Goal: Task Accomplishment & Management: Complete application form

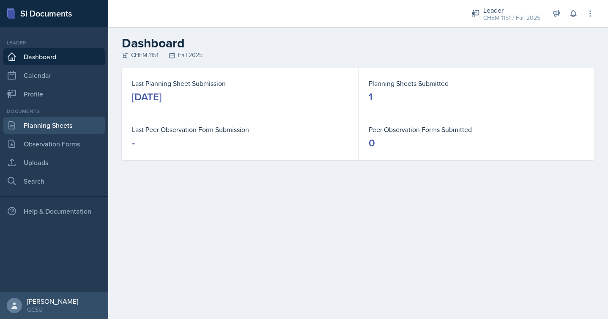
click at [58, 127] on link "Planning Sheets" at bounding box center [54, 125] width 102 height 17
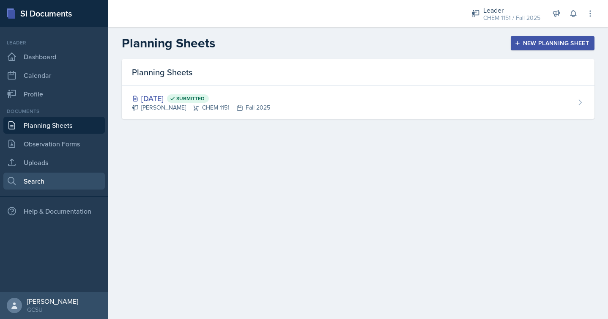
click at [53, 181] on link "Search" at bounding box center [54, 181] width 102 height 17
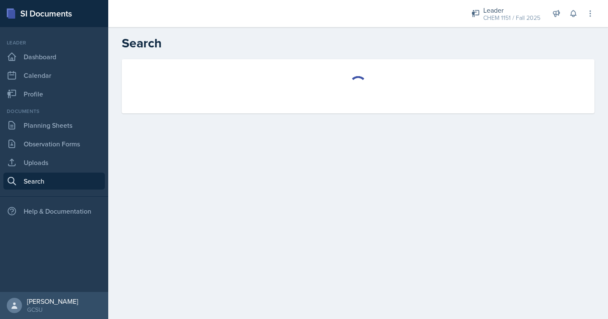
select select "all"
select select "1"
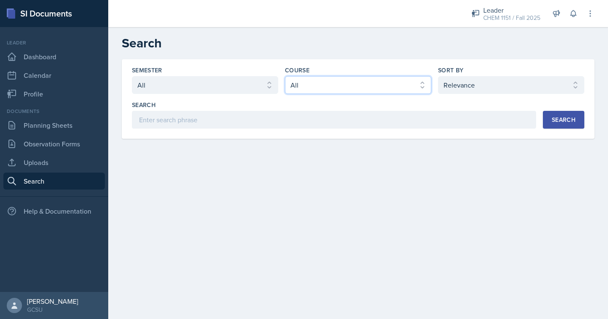
click at [395, 83] on select "Select course All ACCT 3101 ACCT 3102 ASTR 1000 BIOL 1100 BIOL 1107 BIOL 1108 B…" at bounding box center [358, 85] width 146 height 18
select select "7bd47903-3574-489d-8c9e-6ab34119391f"
click at [285, 76] on select "Select course All ACCT 3101 ACCT 3102 ASTR 1000 BIOL 1100 BIOL 1107 BIOL 1108 B…" at bounding box center [358, 85] width 146 height 18
click at [562, 123] on div "Search" at bounding box center [564, 119] width 24 height 7
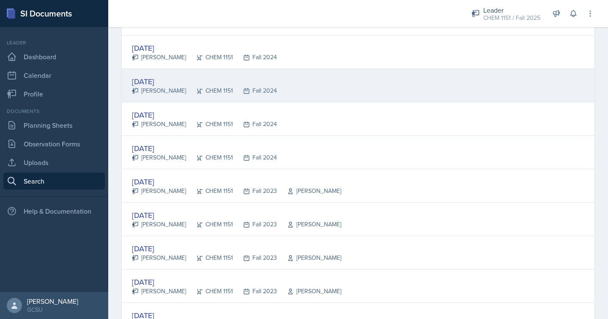
scroll to position [167, 0]
click at [330, 86] on div "[DATE] [PERSON_NAME] CHEM 1151 Fall 2024" at bounding box center [358, 85] width 473 height 33
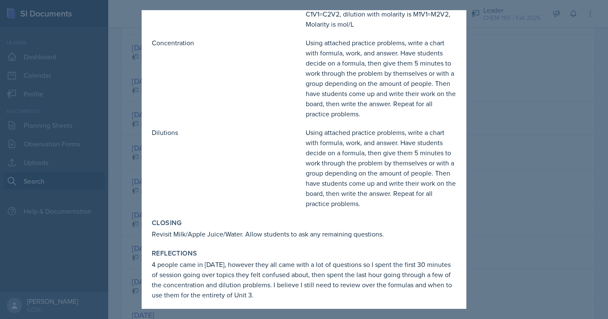
scroll to position [230, 0]
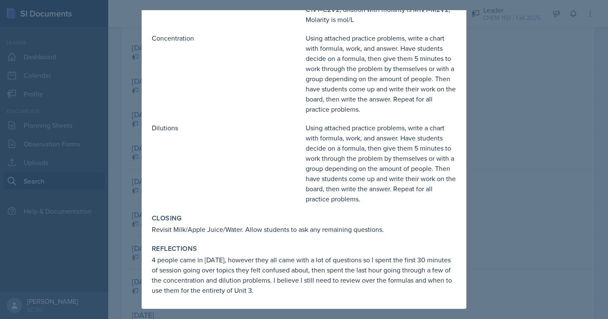
click at [543, 154] on div at bounding box center [304, 159] width 608 height 319
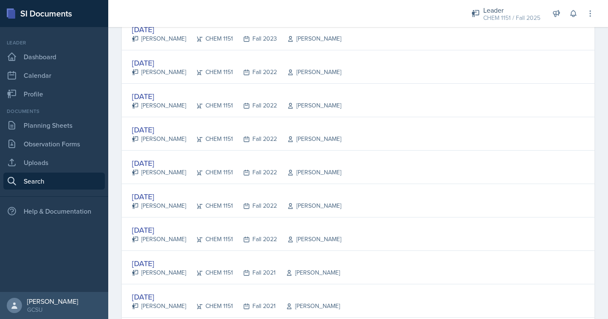
scroll to position [0, 0]
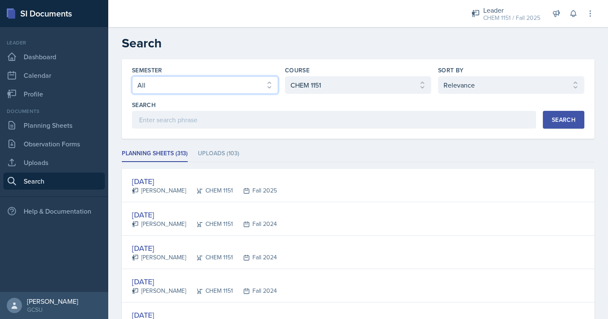
click at [268, 85] on select "Select semester All Fall 2025 Spring 2025 Fall 2024 Spring 2024 Fall 2023 Sprin…" at bounding box center [205, 85] width 146 height 18
click at [255, 80] on select "Select semester All Fall 2025 Spring 2025 Fall 2024 Spring 2024 Fall 2023 Sprin…" at bounding box center [205, 85] width 146 height 18
click at [132, 76] on select "Select semester All Fall 2025 Spring 2025 Fall 2024 Spring 2024 Fall 2023 Sprin…" at bounding box center [205, 85] width 146 height 18
click at [553, 124] on button "Search" at bounding box center [563, 120] width 41 height 18
click at [145, 83] on select "Select semester All Fall 2025 Spring 2025 Fall 2024 Spring 2024 Fall 2023 Sprin…" at bounding box center [205, 85] width 146 height 18
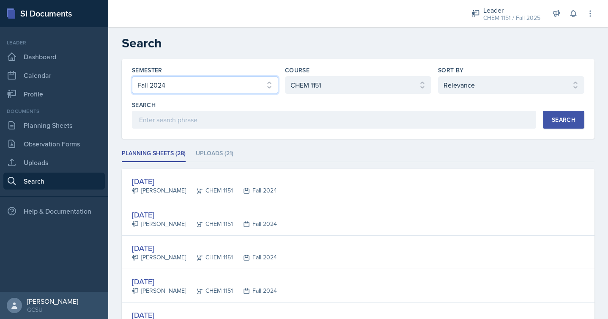
click at [132, 76] on select "Select semester All Fall 2025 Spring 2025 Fall 2024 Spring 2024 Fall 2023 Sprin…" at bounding box center [205, 85] width 146 height 18
click at [557, 119] on div "Search" at bounding box center [564, 119] width 24 height 7
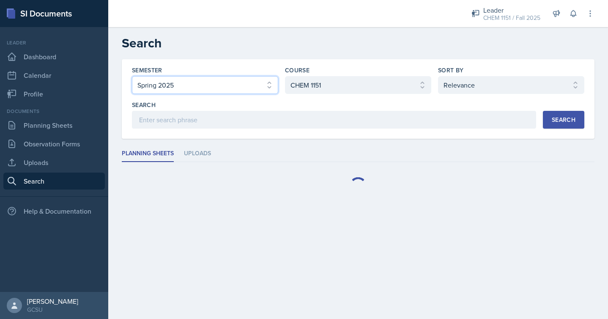
click at [201, 81] on select "Select semester All Fall 2025 Spring 2025 Fall 2024 Spring 2024 Fall 2023 Sprin…" at bounding box center [205, 85] width 146 height 18
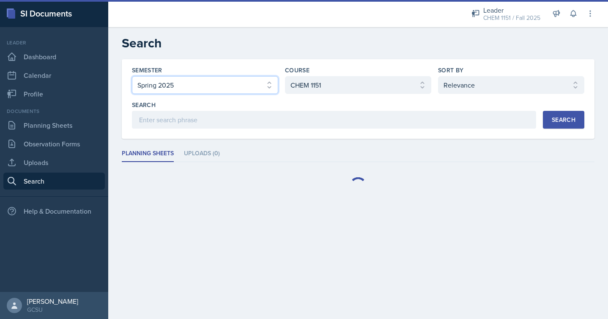
select select "838c426c-7ba8-4b05-94c8-22f19dd4c5cc"
click at [132, 76] on select "Select semester All Fall 2025 Spring 2025 Fall 2024 Spring 2024 Fall 2023 Sprin…" at bounding box center [205, 85] width 146 height 18
click at [555, 121] on div "Search" at bounding box center [564, 119] width 24 height 7
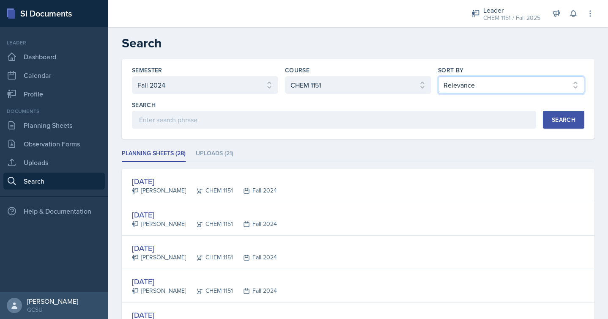
click at [486, 87] on select "Select sort by Relevance Document Date (Asc) Document Date (Desc)" at bounding box center [511, 85] width 146 height 18
select select "2"
click at [438, 76] on select "Select sort by Relevance Document Date (Asc) Document Date (Desc)" at bounding box center [511, 85] width 146 height 18
click at [560, 116] on div "Search" at bounding box center [564, 119] width 24 height 7
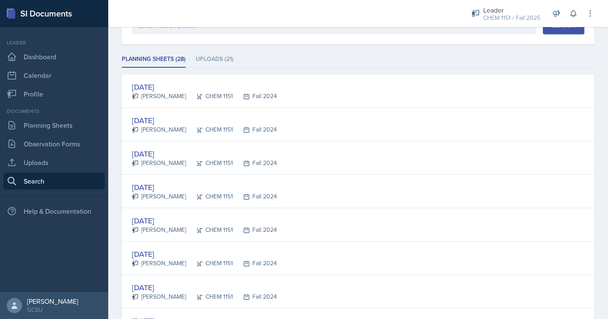
scroll to position [95, 0]
click at [398, 99] on div "[DATE] [PERSON_NAME] CHEM 1151 Fall 2024" at bounding box center [358, 90] width 473 height 33
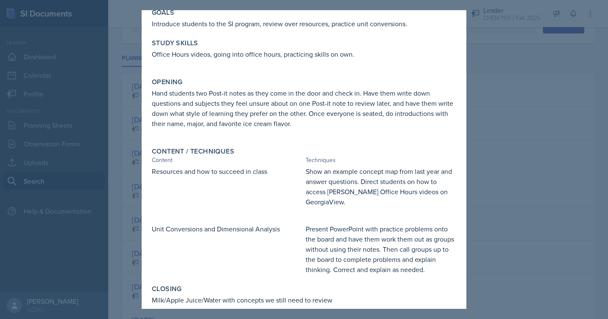
scroll to position [0, 0]
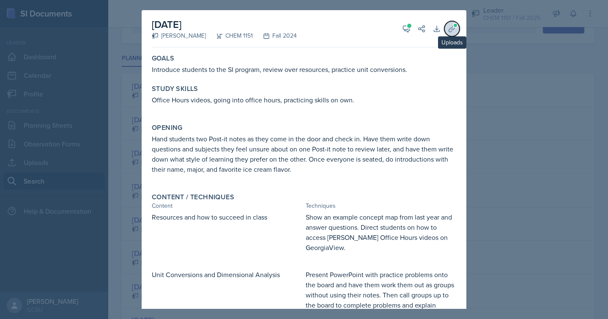
click at [453, 28] on icon at bounding box center [452, 28] width 6 height 6
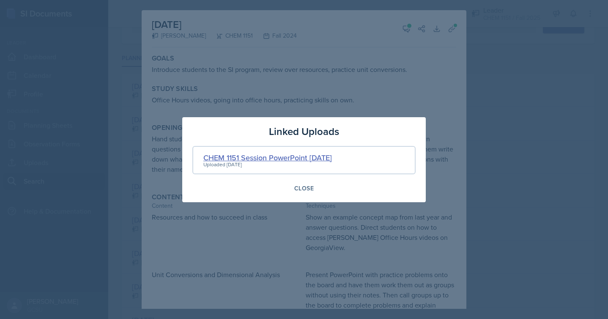
click at [317, 156] on div "CHEM 1151 Session PowerPoint [DATE]" at bounding box center [268, 157] width 129 height 11
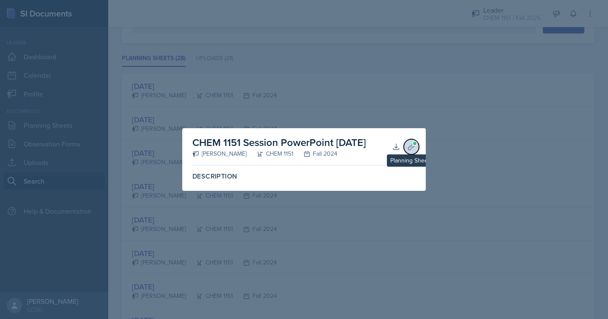
click at [412, 148] on icon at bounding box center [411, 146] width 6 height 6
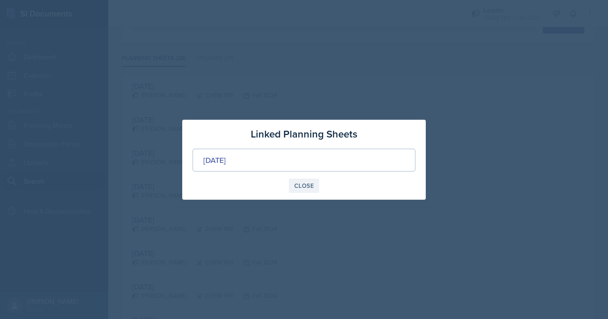
click at [309, 191] on button "Close" at bounding box center [304, 186] width 30 height 14
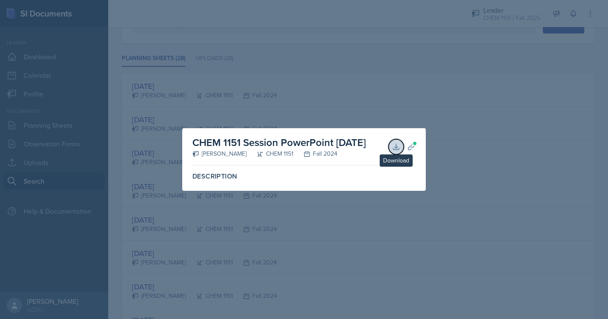
click at [397, 146] on icon at bounding box center [396, 147] width 8 height 8
click at [412, 87] on div at bounding box center [304, 159] width 608 height 319
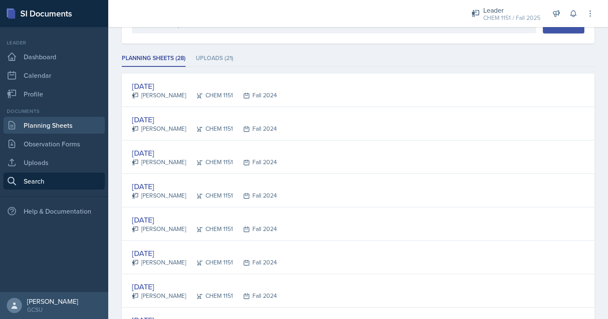
click at [46, 128] on link "Planning Sheets" at bounding box center [54, 125] width 102 height 17
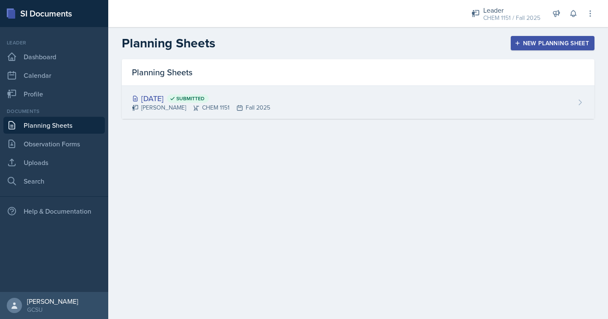
click at [195, 98] on div "[DATE] Submitted" at bounding box center [201, 98] width 138 height 11
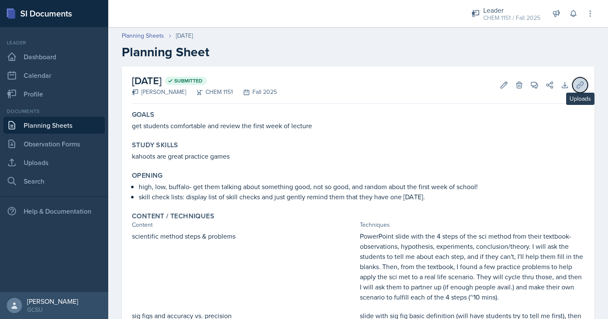
click at [583, 80] on button "Uploads" at bounding box center [580, 84] width 15 height 15
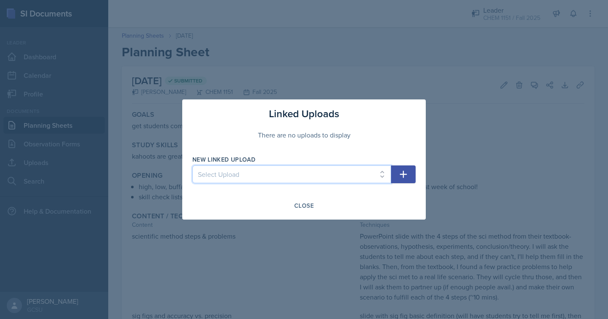
click at [369, 176] on select "Select Upload" at bounding box center [292, 174] width 199 height 18
click at [401, 176] on icon "button" at bounding box center [404, 174] width 10 height 10
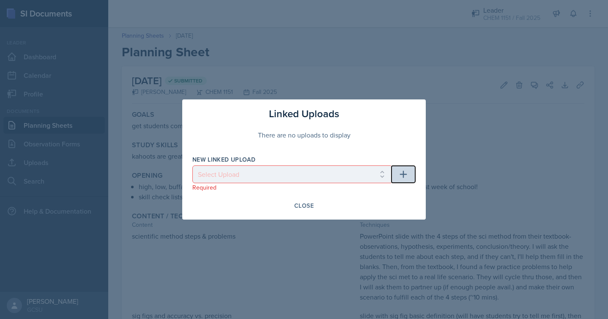
click at [406, 173] on icon "button" at bounding box center [404, 174] width 10 height 10
click at [305, 205] on div "Close" at bounding box center [303, 205] width 19 height 7
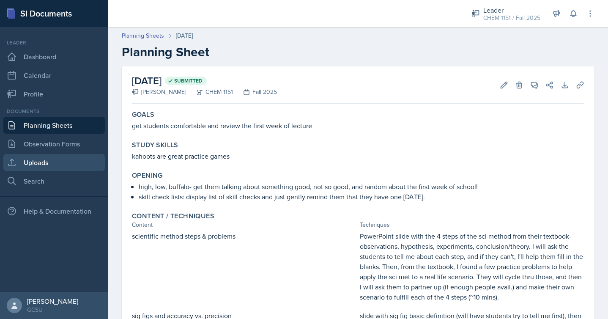
click at [65, 165] on link "Uploads" at bounding box center [54, 162] width 102 height 17
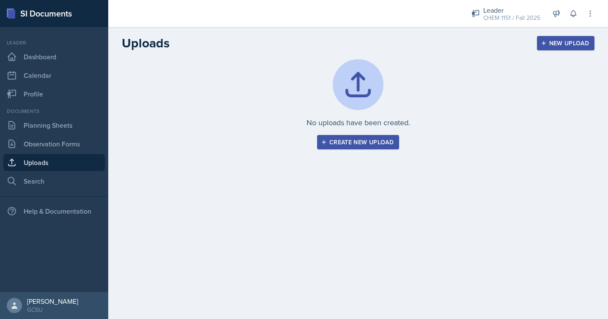
click at [385, 140] on div "Create new upload" at bounding box center [358, 142] width 71 height 7
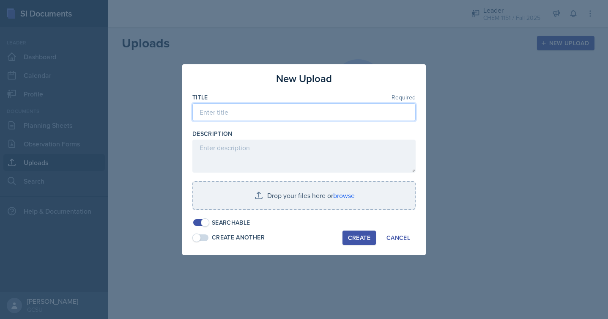
click at [332, 112] on input at bounding box center [304, 112] width 223 height 18
type input "0"
click at [201, 113] on input "[DATE] session" at bounding box center [304, 112] width 223 height 18
click at [200, 112] on input "1151k [DATE] session" at bounding box center [304, 112] width 223 height 18
type input "chem 1151k [DATE] session"
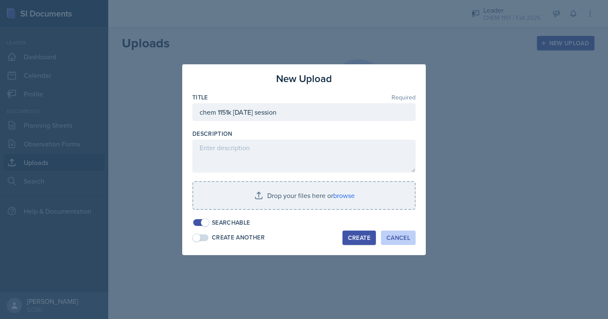
click at [392, 237] on div "Cancel" at bounding box center [399, 237] width 24 height 7
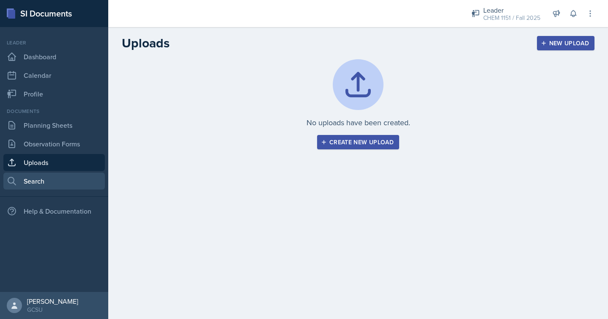
click at [71, 179] on link "Search" at bounding box center [54, 181] width 102 height 17
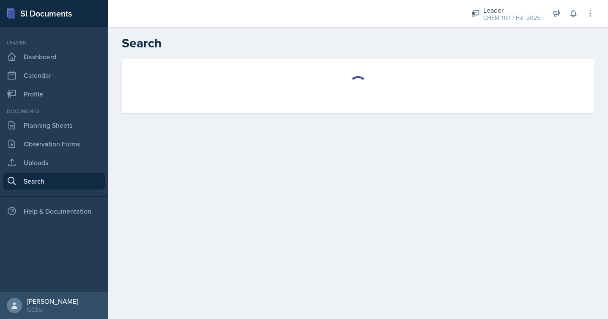
select select "all"
select select "1"
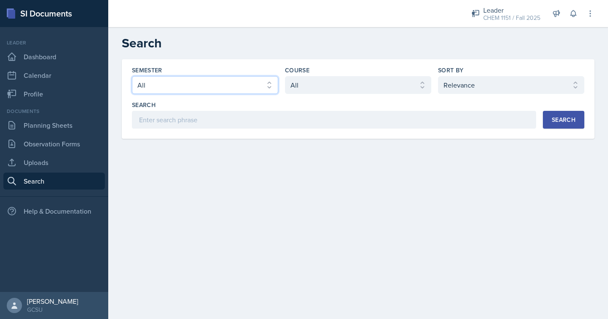
click at [264, 89] on select "Select semester All Fall 2025 Spring 2025 Fall 2024 Spring 2024 Fall 2023 Sprin…" at bounding box center [205, 85] width 146 height 18
select select "838c426c-7ba8-4b05-94c8-22f19dd4c5cc"
click at [132, 76] on select "Select semester All Fall 2025 Spring 2025 Fall 2024 Spring 2024 Fall 2023 Sprin…" at bounding box center [205, 85] width 146 height 18
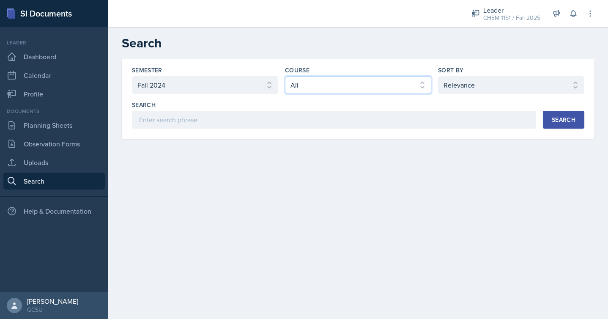
click at [326, 88] on select "Select course All ACCT 3101 ACCT 3102 ASTR 1000 BIOL 1100 BIOL 1107 BIOL 1108 B…" at bounding box center [358, 85] width 146 height 18
select select "7bd47903-3574-489d-8c9e-6ab34119391f"
click at [285, 76] on select "Select course All ACCT 3101 ACCT 3102 ASTR 1000 BIOL 1100 BIOL 1107 BIOL 1108 B…" at bounding box center [358, 85] width 146 height 18
click at [567, 124] on button "Search" at bounding box center [563, 120] width 41 height 18
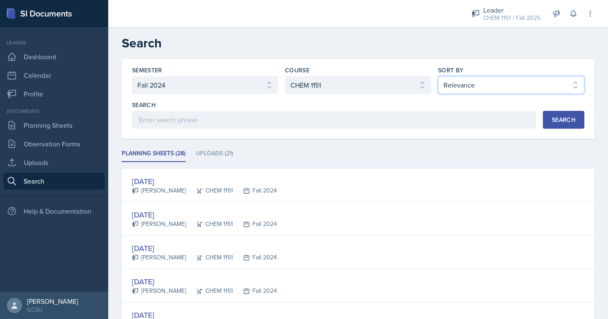
click at [487, 83] on select "Select sort by Relevance Document Date (Asc) Document Date (Desc)" at bounding box center [511, 85] width 146 height 18
select select "2"
click at [438, 76] on select "Select sort by Relevance Document Date (Asc) Document Date (Desc)" at bounding box center [511, 85] width 146 height 18
click at [559, 114] on button "Search" at bounding box center [563, 120] width 41 height 18
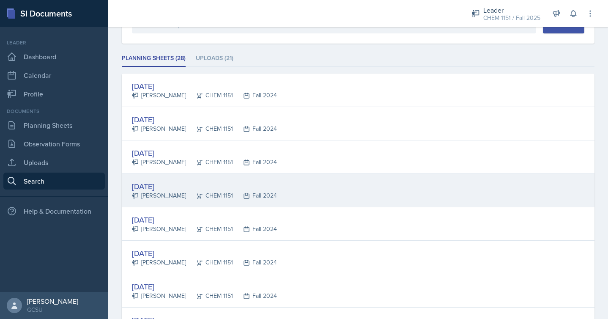
scroll to position [101, 0]
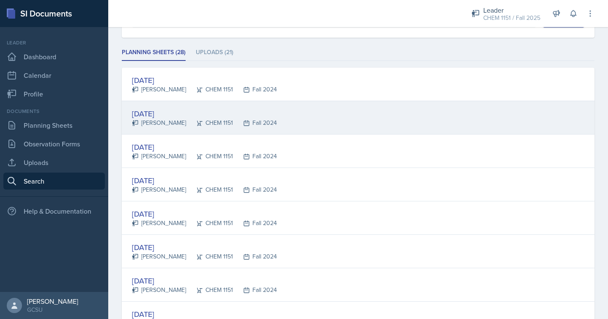
click at [256, 119] on div "Fall 2024" at bounding box center [255, 122] width 44 height 9
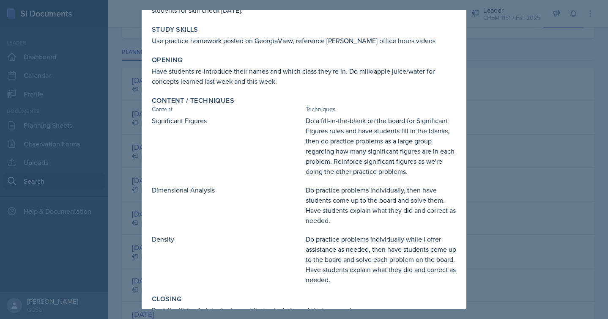
scroll to position [0, 0]
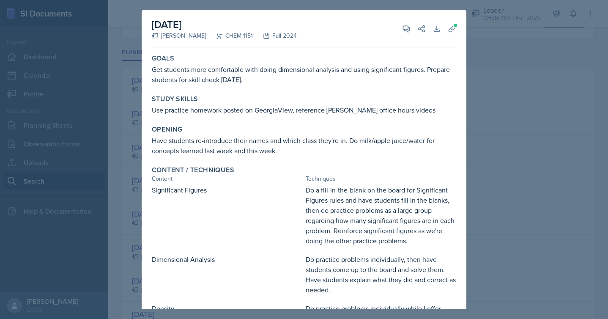
click at [534, 105] on div at bounding box center [304, 159] width 608 height 319
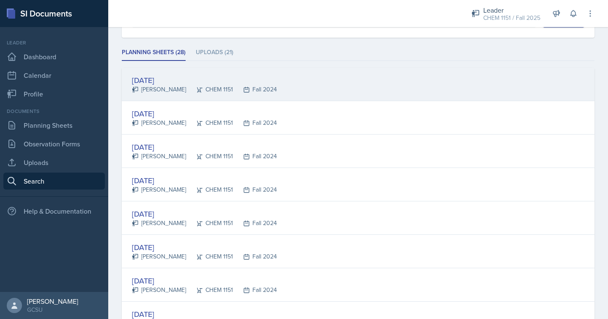
click at [255, 82] on div "[DATE]" at bounding box center [204, 79] width 145 height 11
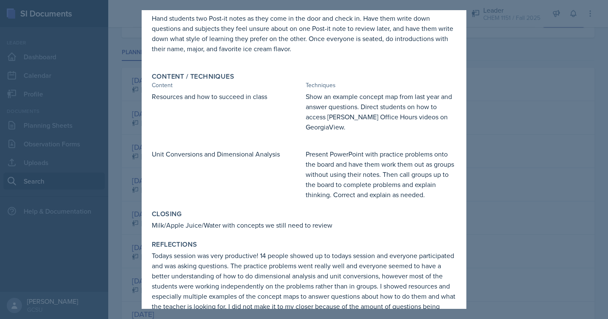
scroll to position [120, 0]
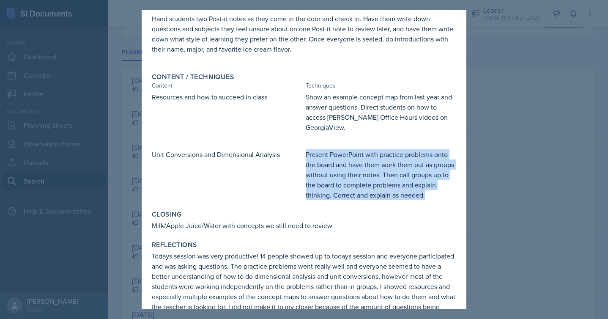
drag, startPoint x: 306, startPoint y: 153, endPoint x: 446, endPoint y: 202, distance: 147.6
click at [446, 202] on div "Content / Techniques Content Techniques Resources and how to succeed in class S…" at bounding box center [304, 136] width 311 height 134
copy p "Present PowerPoint with practice problems onto the board and have them work the…"
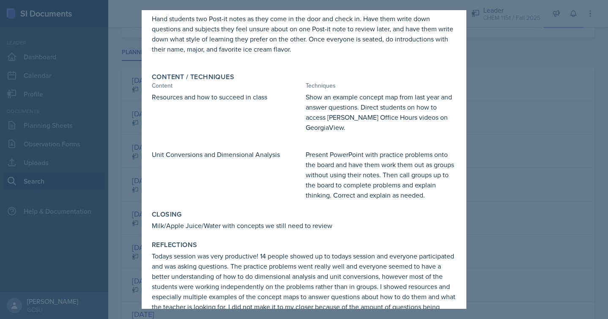
click at [498, 166] on div at bounding box center [304, 159] width 608 height 319
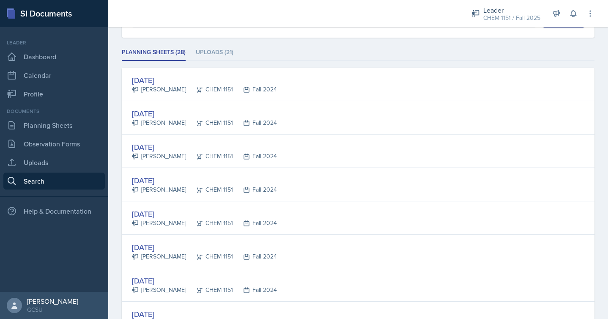
click at [72, 122] on link "Planning Sheets" at bounding box center [54, 125] width 102 height 17
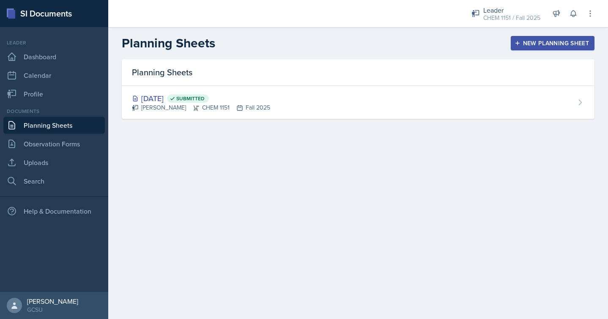
click at [557, 43] on div "New Planning Sheet" at bounding box center [553, 43] width 73 height 7
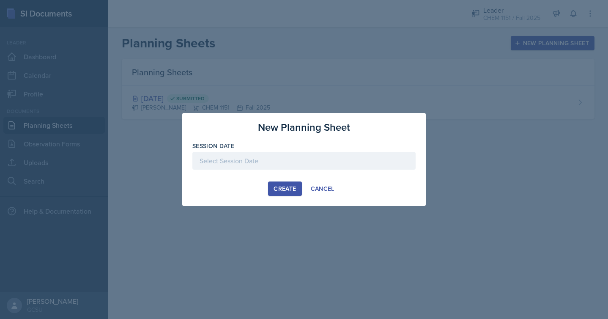
click at [294, 158] on div at bounding box center [304, 161] width 223 height 18
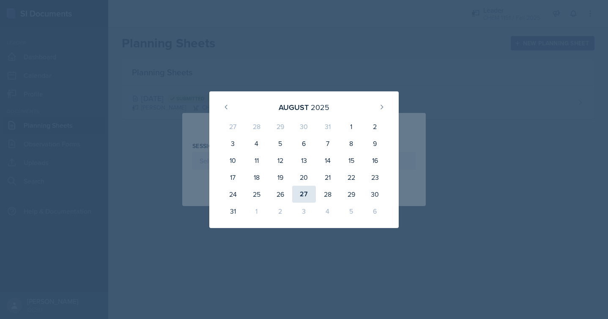
click at [308, 190] on div "27" at bounding box center [304, 194] width 24 height 17
type input "[DATE]"
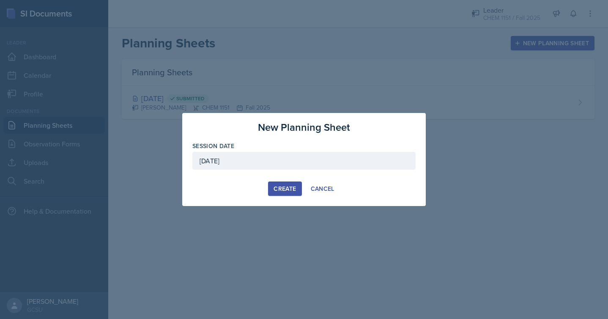
click at [278, 188] on div "Create" at bounding box center [285, 188] width 22 height 7
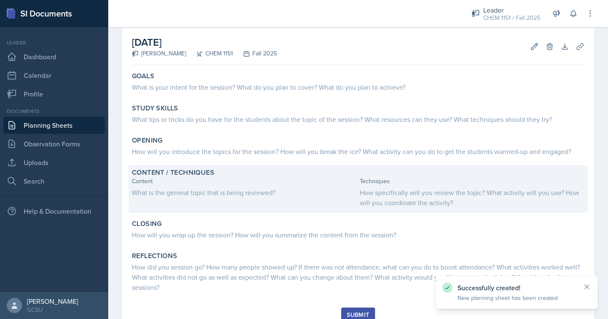
scroll to position [40, 0]
click at [379, 197] on div "How specifically will you review the topic? What activity will you use? How wil…" at bounding box center [472, 196] width 225 height 20
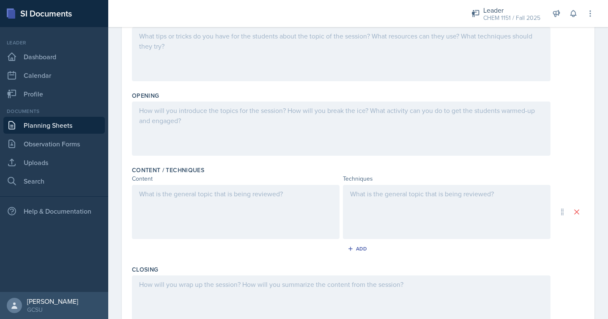
click at [257, 221] on div at bounding box center [236, 212] width 208 height 54
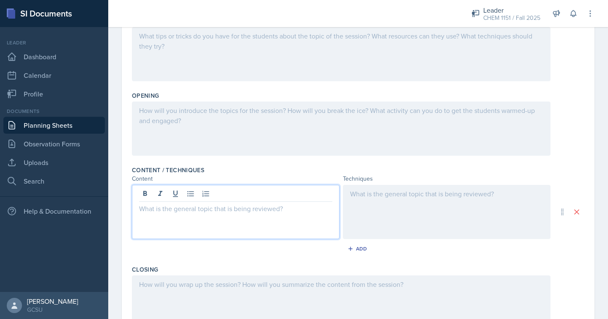
scroll to position [151, 0]
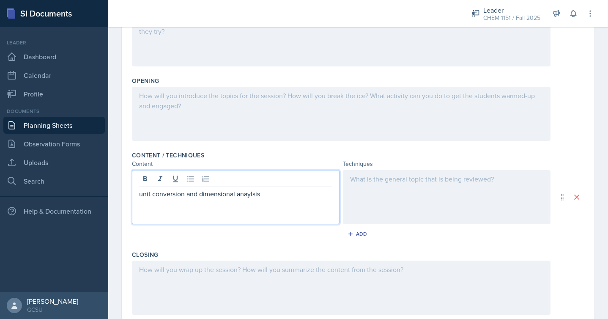
click at [378, 202] on div at bounding box center [447, 197] width 208 height 54
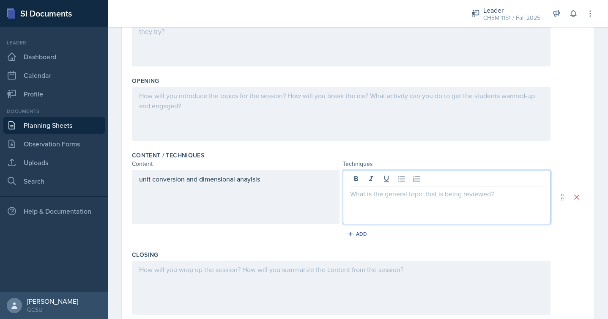
scroll to position [166, 0]
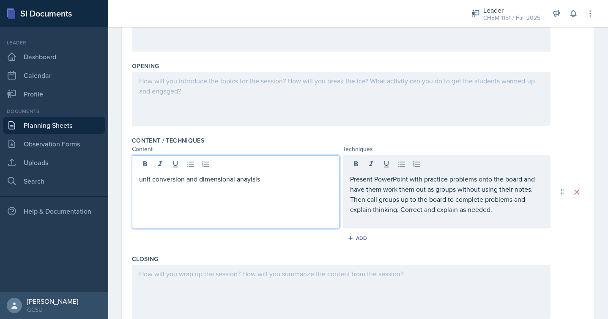
click at [252, 165] on div "unit conversion and dimensional anaylsis" at bounding box center [236, 191] width 208 height 73
click at [252, 165] on div at bounding box center [235, 165] width 193 height 14
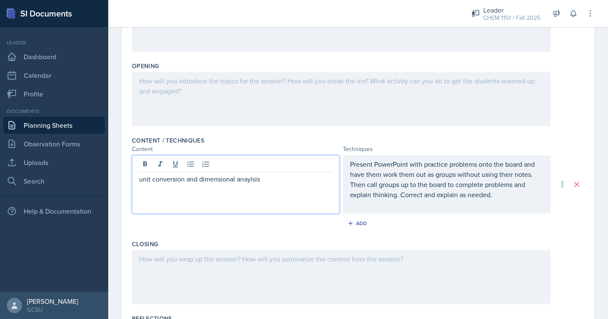
drag, startPoint x: 273, startPoint y: 178, endPoint x: 236, endPoint y: 178, distance: 37.2
click at [236, 178] on p "unit conversion and dimensional anaylsis" at bounding box center [235, 179] width 193 height 10
click at [420, 181] on p "Present PowerPoint with practice problems onto the board and have them work the…" at bounding box center [446, 179] width 193 height 41
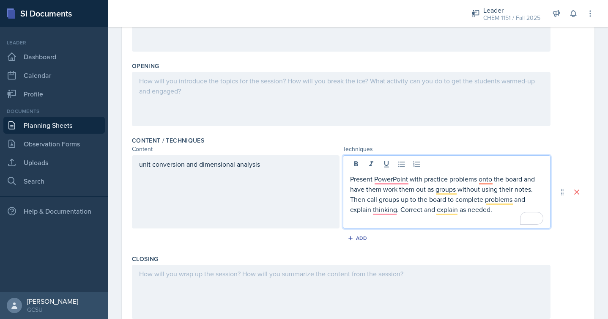
click at [420, 181] on p "Present PowerPoint with practice problems onto the board and have them work the…" at bounding box center [446, 194] width 193 height 41
